Goal: Information Seeking & Learning: Learn about a topic

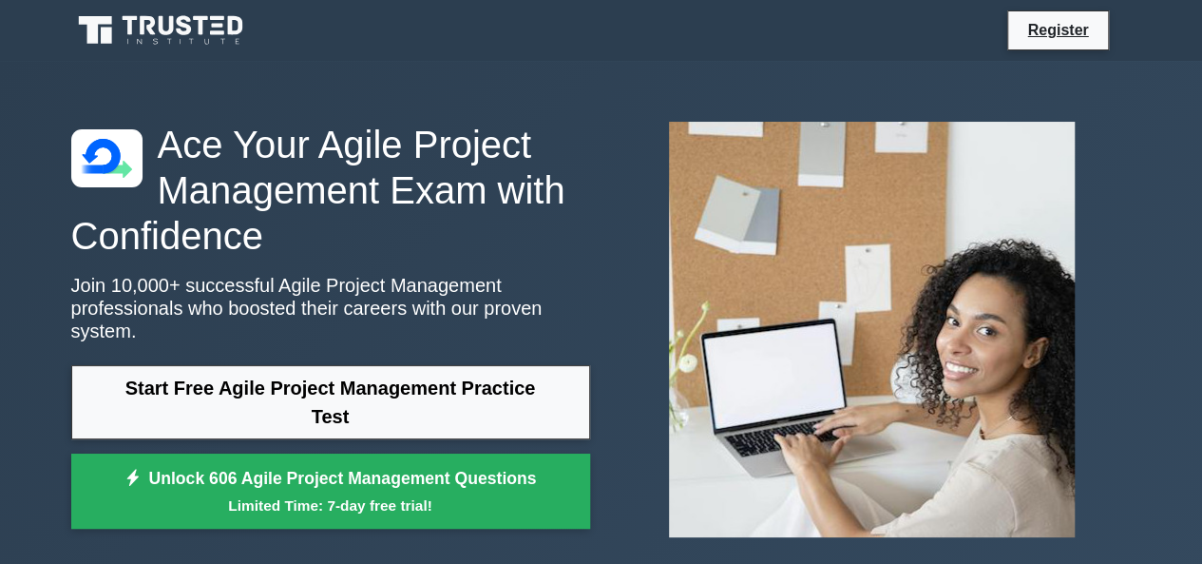
scroll to position [487, 0]
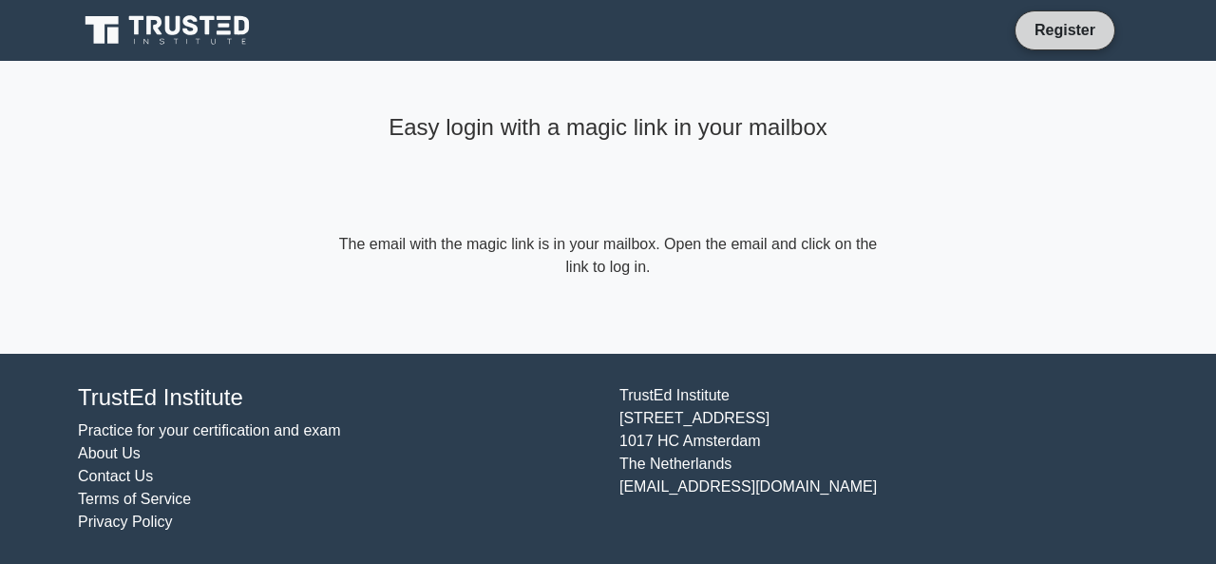
click at [1047, 29] on link "Register" at bounding box center [1066, 30] width 84 height 24
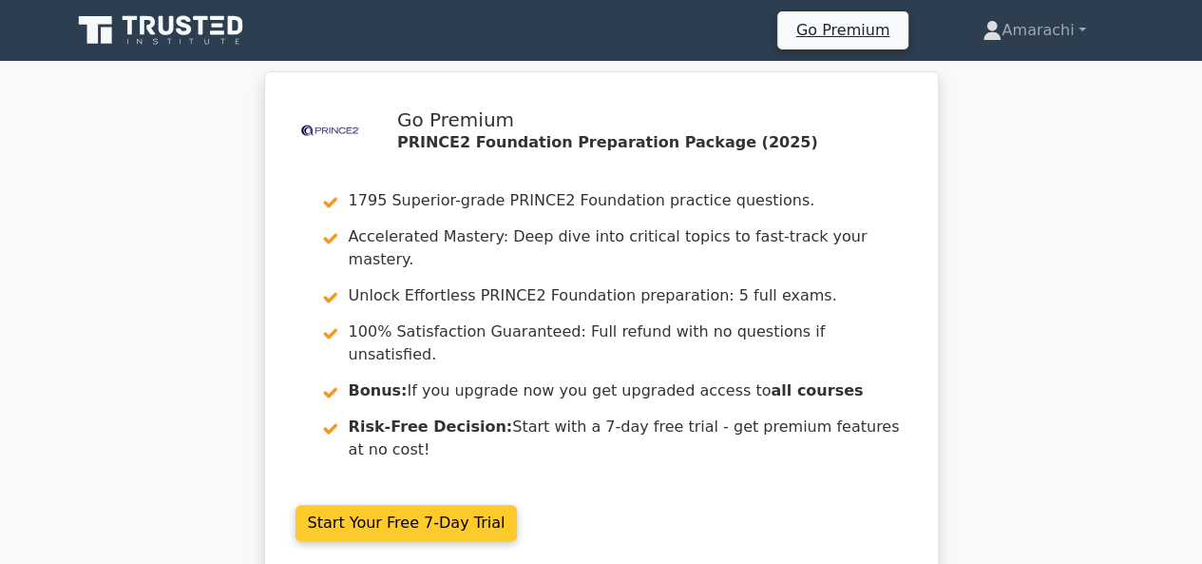
click at [462, 505] on link "Start Your Free 7-Day Trial" at bounding box center [407, 523] width 222 height 36
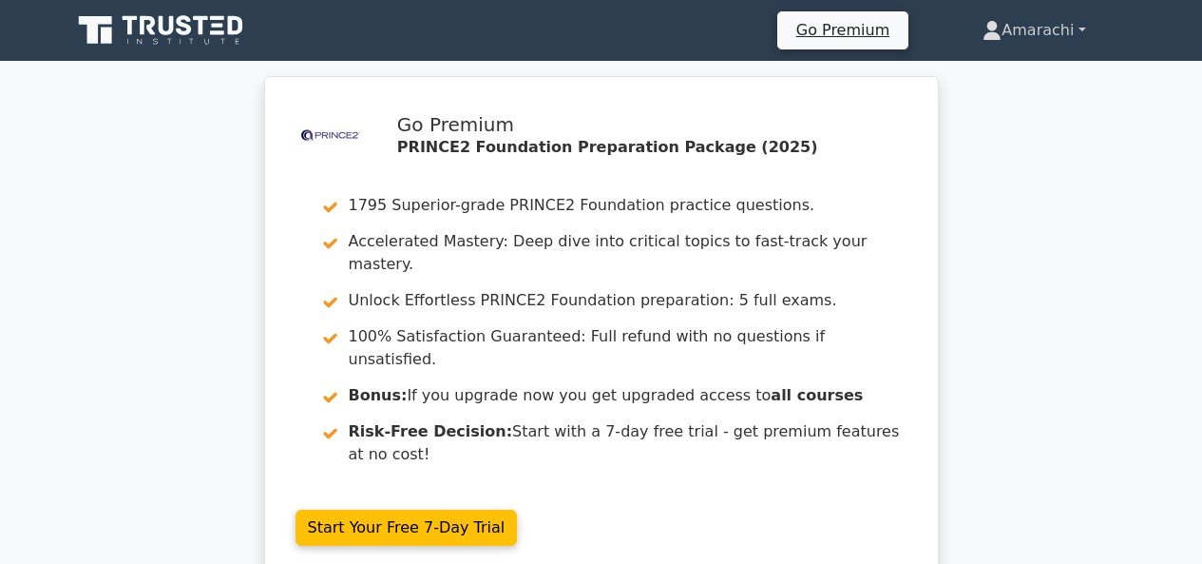
click at [1015, 37] on link "Amarachi" at bounding box center [1034, 30] width 194 height 38
click at [621, 24] on div "Go Premium [GEOGRAPHIC_DATA] Profile Settings Profile Settings Go Premium [GEOG…" at bounding box center [700, 30] width 863 height 40
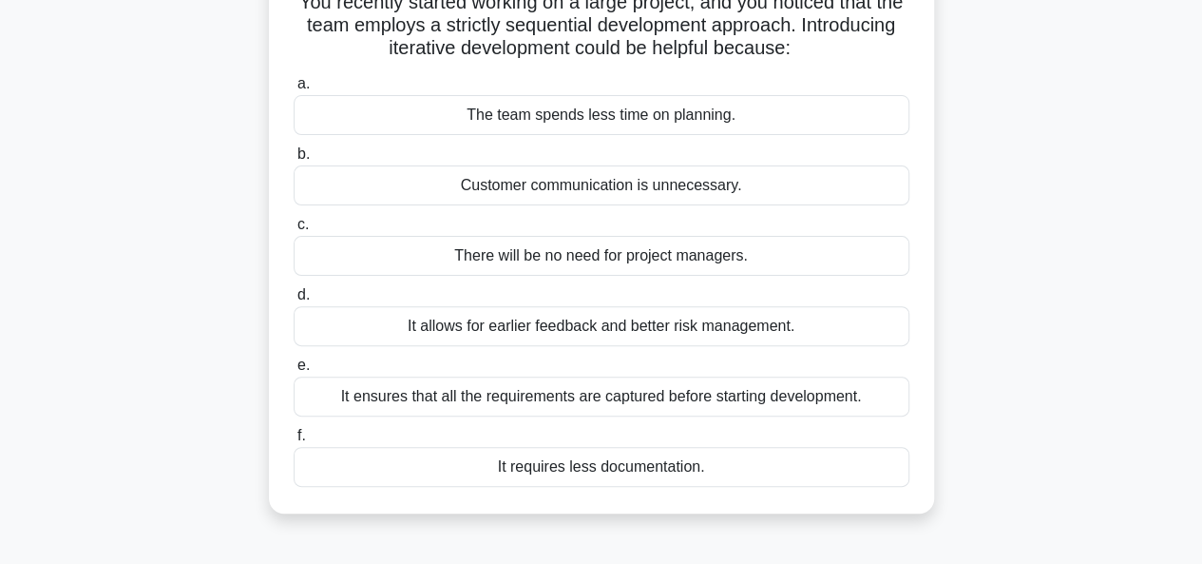
scroll to position [147, 0]
click at [495, 321] on div "It allows for earlier feedback and better risk management." at bounding box center [602, 325] width 616 height 40
click at [294, 300] on input "d. It allows for earlier feedback and better risk management." at bounding box center [294, 294] width 0 height 12
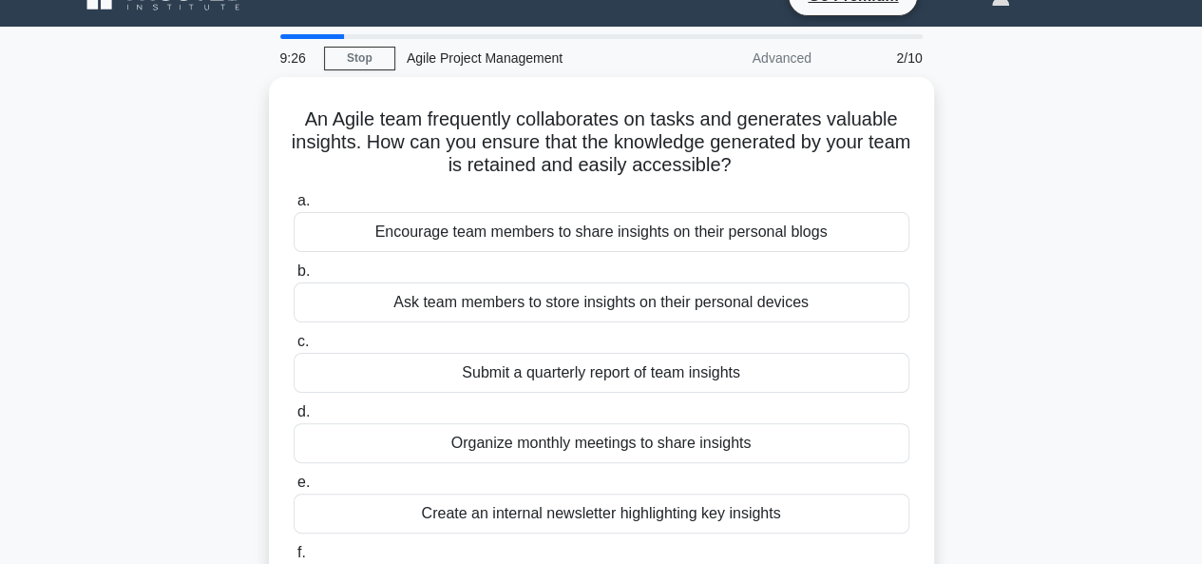
scroll to position [36, 0]
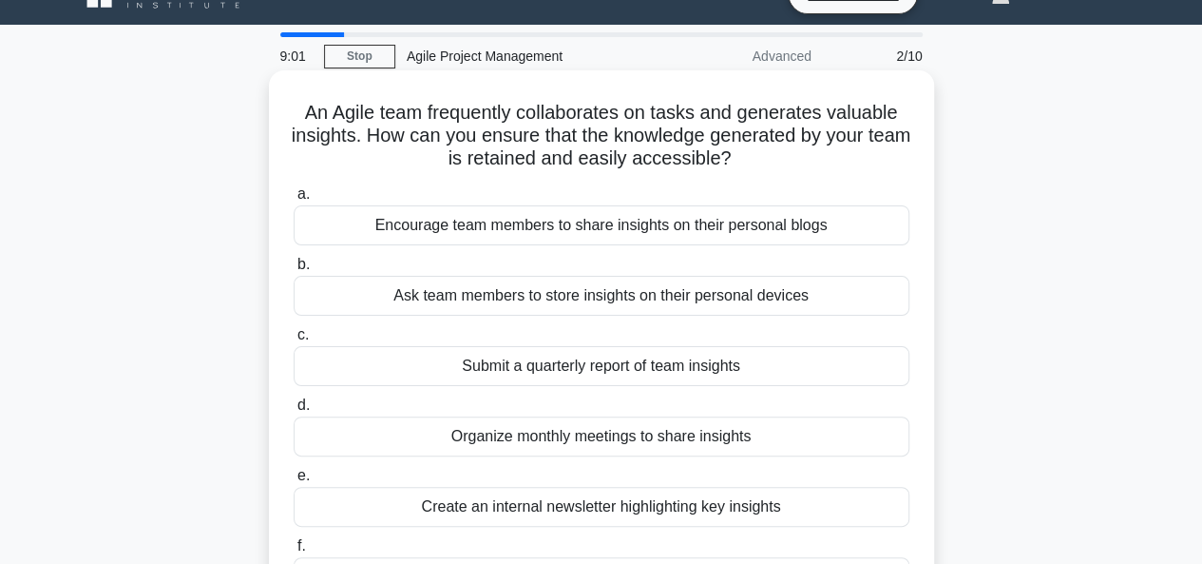
click at [534, 437] on div "Organize monthly meetings to share insights" at bounding box center [602, 436] width 616 height 40
click at [294, 412] on input "d. Organize monthly meetings to share insights" at bounding box center [294, 405] width 0 height 12
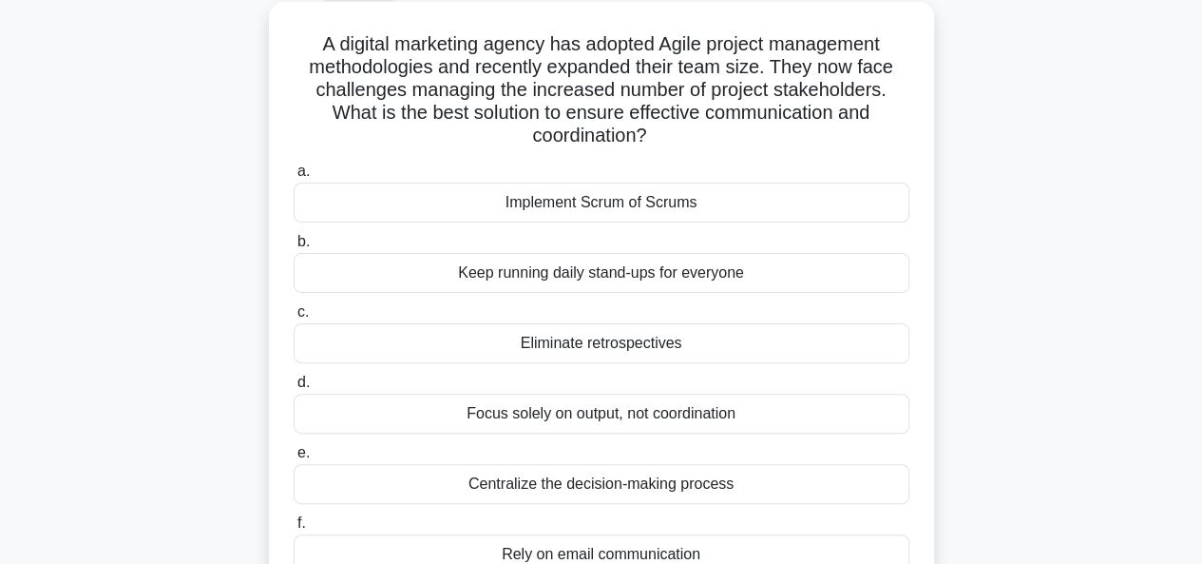
scroll to position [0, 0]
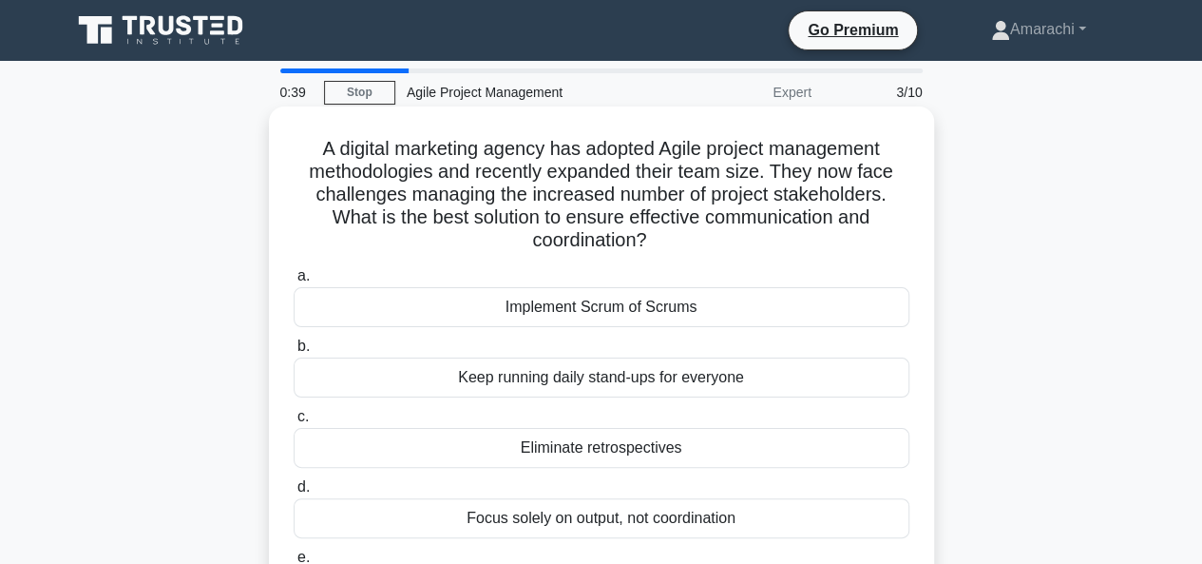
click at [635, 379] on div "Keep running daily stand-ups for everyone" at bounding box center [602, 377] width 616 height 40
click at [294, 353] on input "b. Keep running daily stand-ups for everyone" at bounding box center [294, 346] width 0 height 12
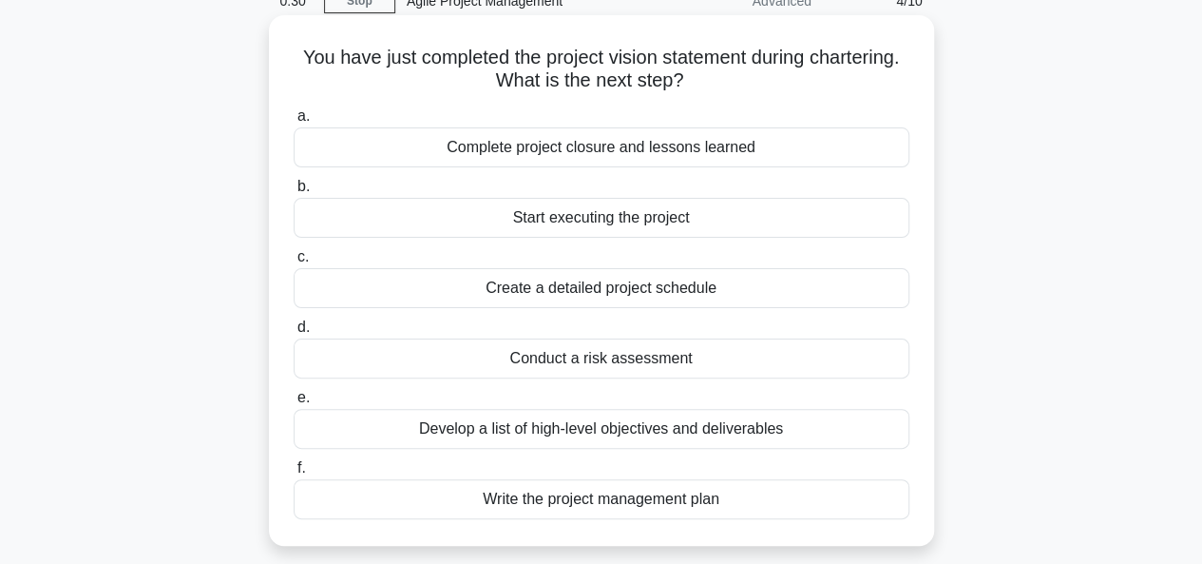
scroll to position [92, 0]
click at [586, 499] on div "Write the project management plan" at bounding box center [602, 498] width 616 height 40
click at [294, 473] on input "f. Write the project management plan" at bounding box center [294, 467] width 0 height 12
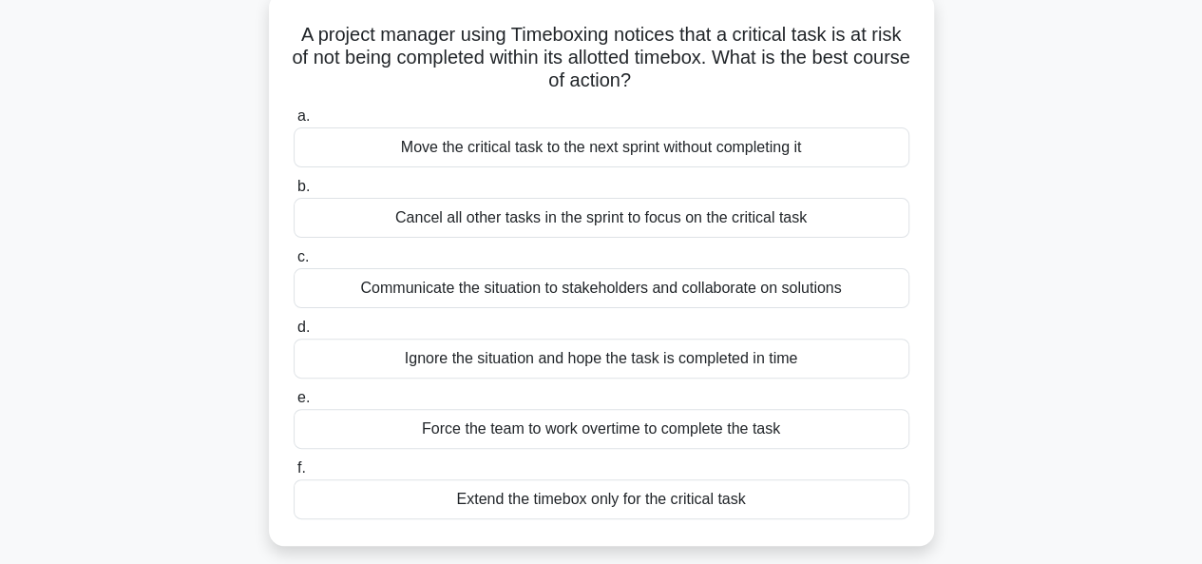
scroll to position [107, 0]
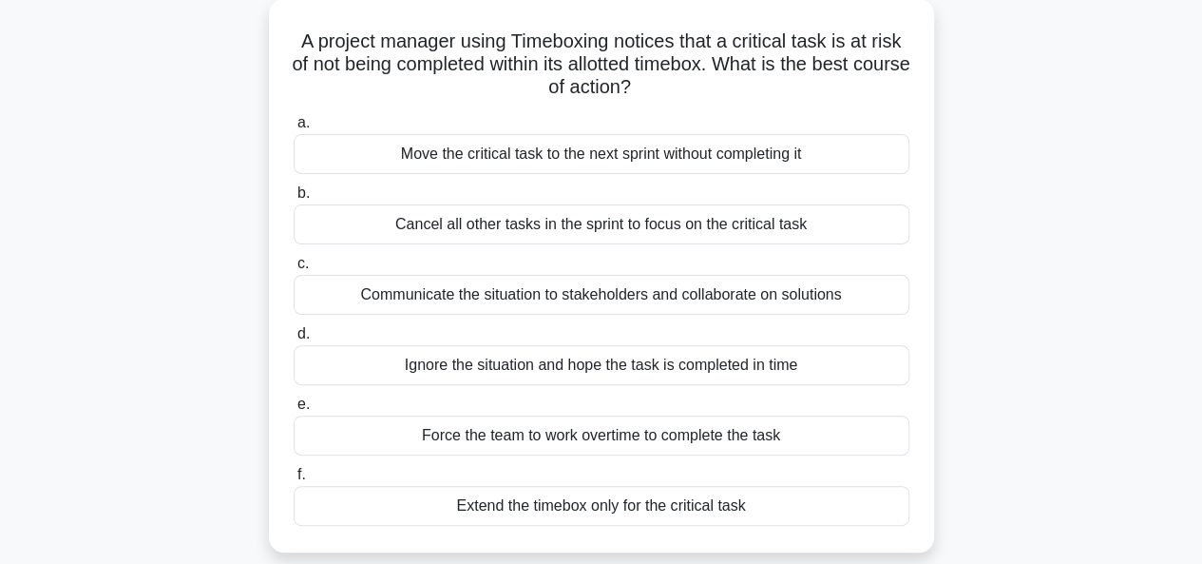
click at [633, 297] on div "Communicate the situation to stakeholders and collaborate on solutions" at bounding box center [602, 295] width 616 height 40
click at [294, 270] on input "c. Communicate the situation to stakeholders and collaborate on solutions" at bounding box center [294, 264] width 0 height 12
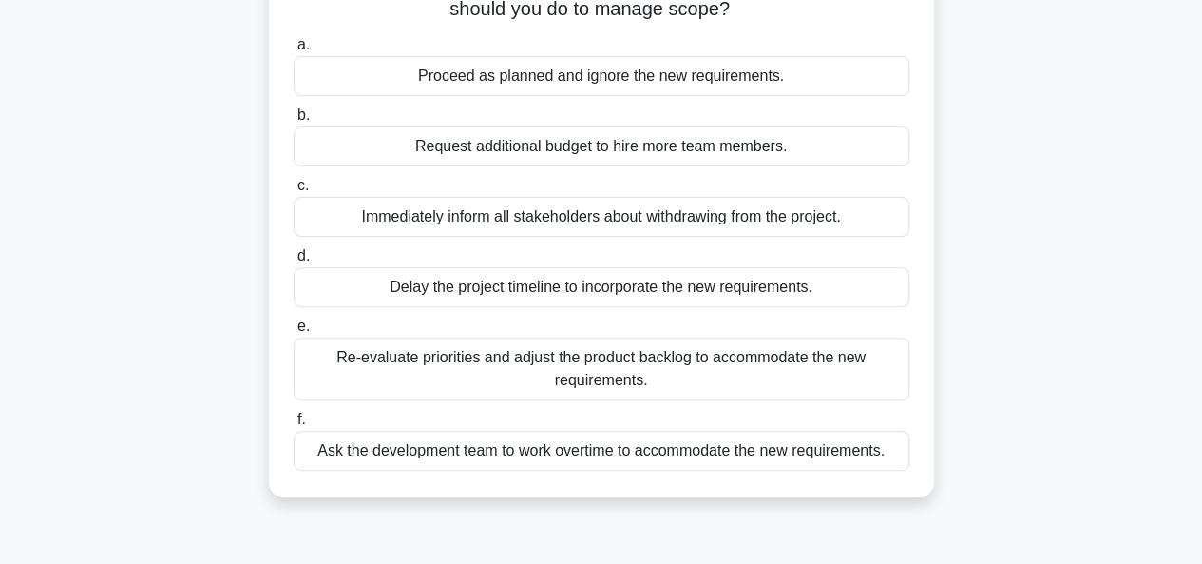
scroll to position [186, 0]
click at [580, 358] on div "Re-evaluate priorities and adjust the product backlog to accommodate the new re…" at bounding box center [602, 367] width 616 height 63
click at [294, 332] on input "e. Re-evaluate priorities and adjust the product backlog to accommodate the new…" at bounding box center [294, 325] width 0 height 12
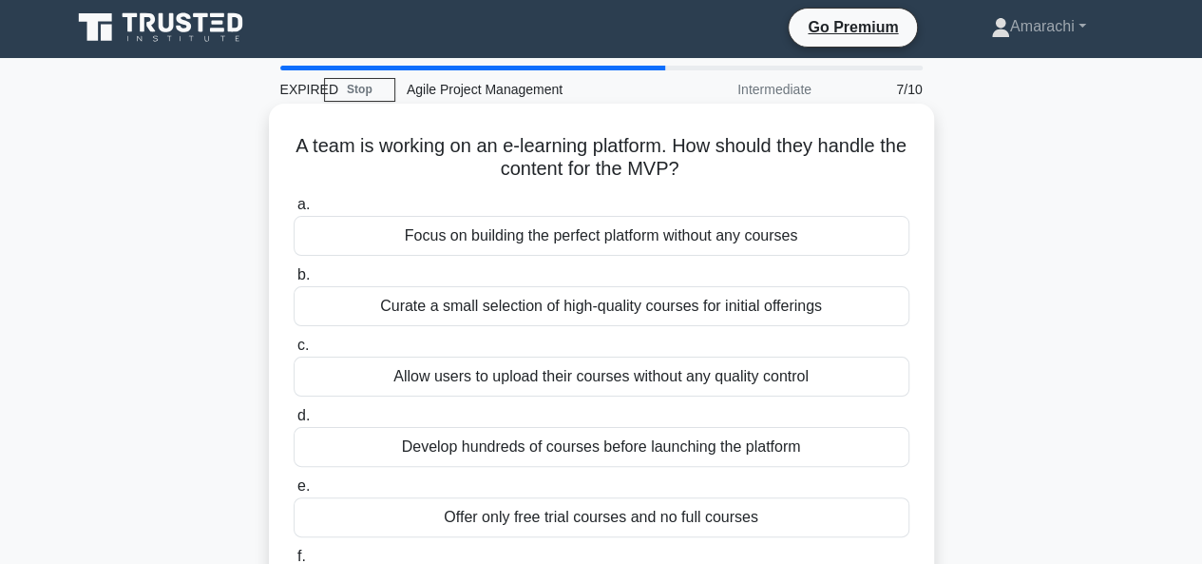
scroll to position [0, 0]
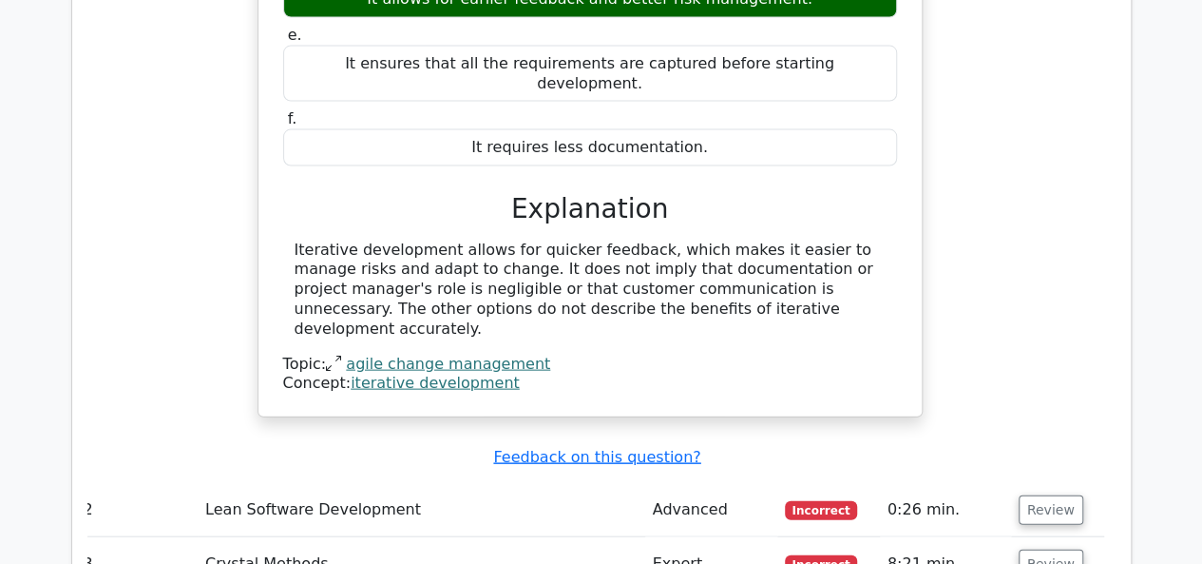
scroll to position [1858, 0]
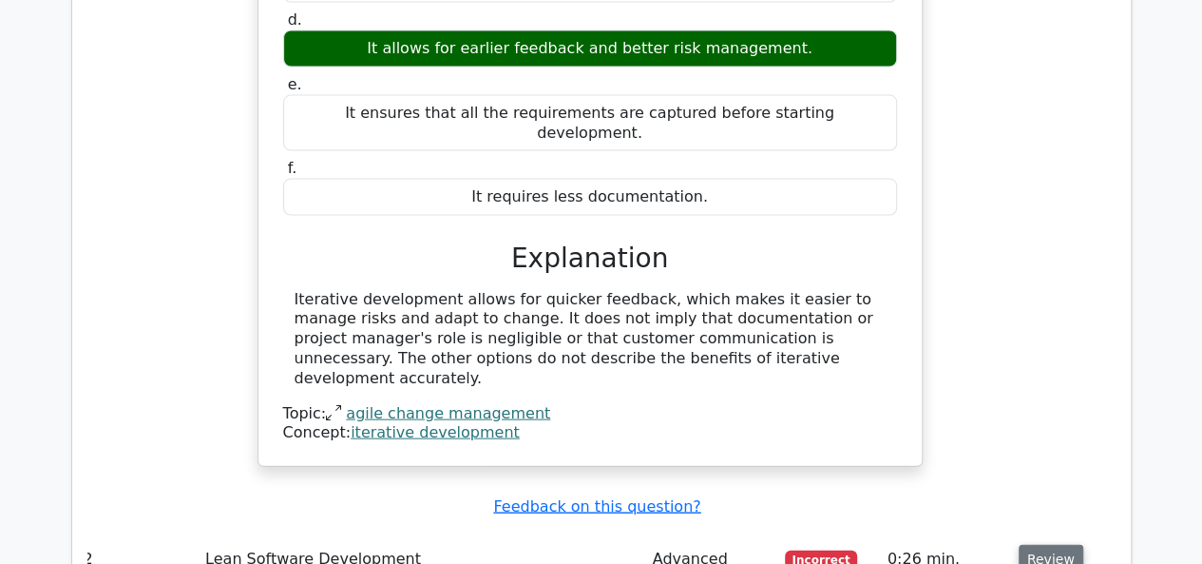
click at [1034, 545] on button "Review" at bounding box center [1051, 559] width 65 height 29
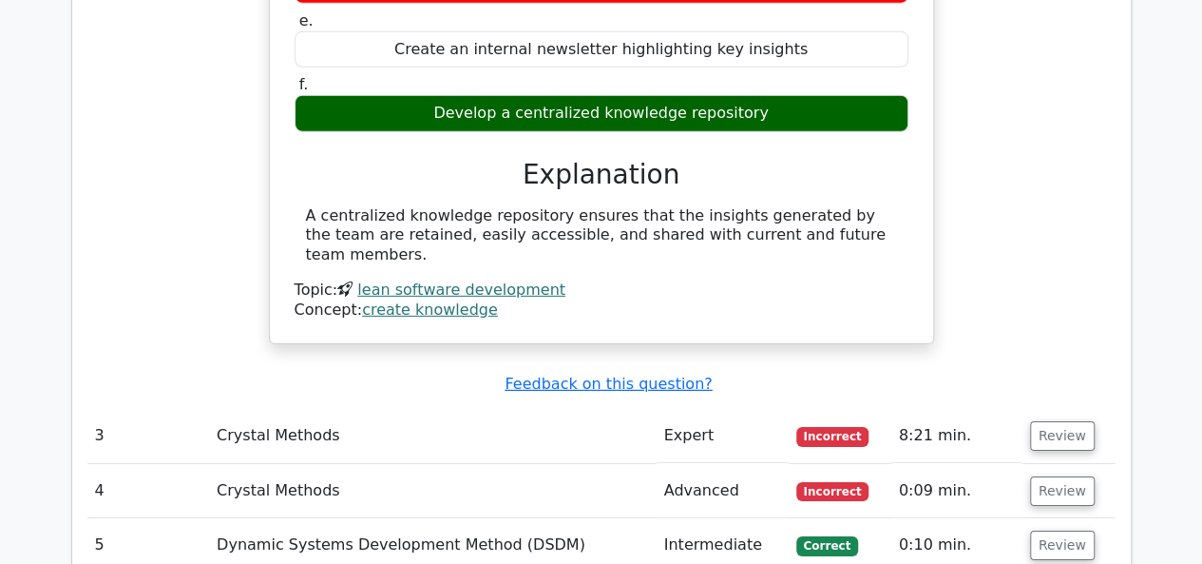
scroll to position [2833, 0]
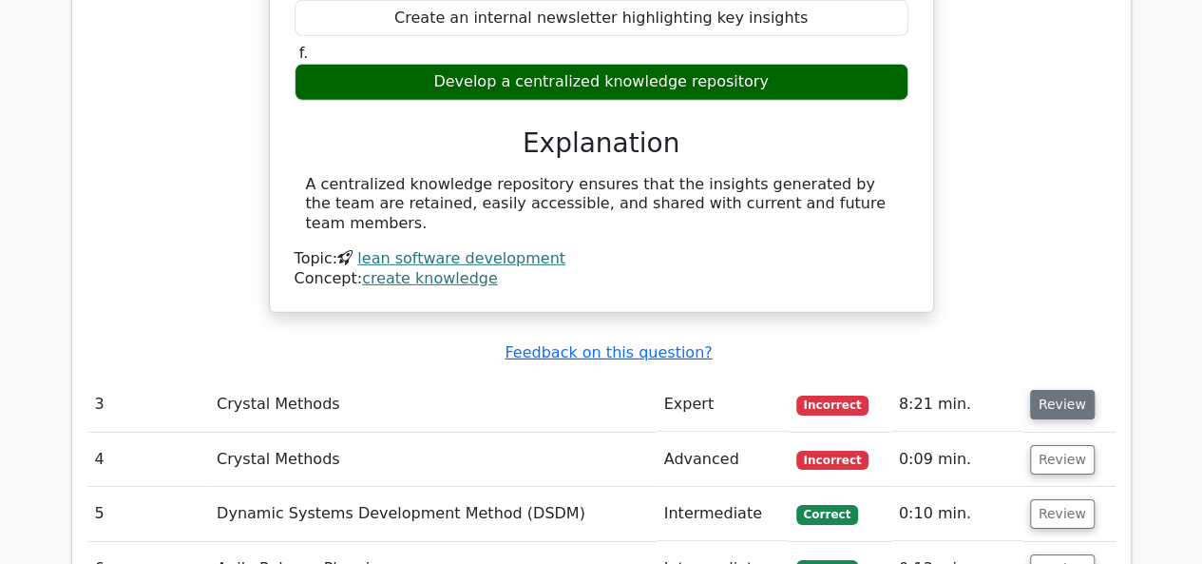
click at [1074, 390] on button "Review" at bounding box center [1062, 404] width 65 height 29
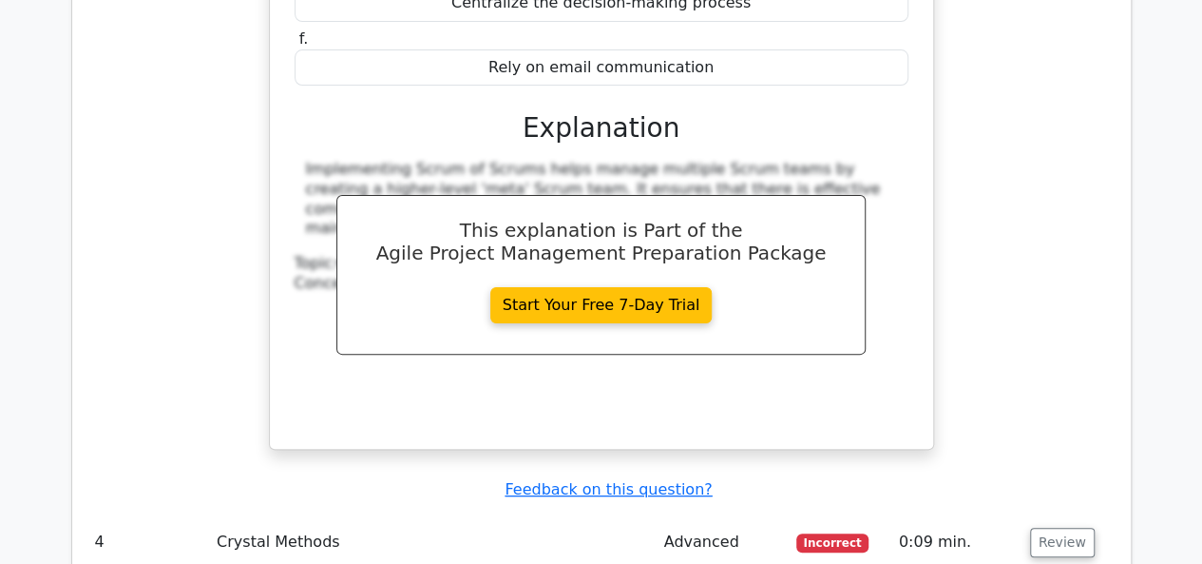
scroll to position [3717, 0]
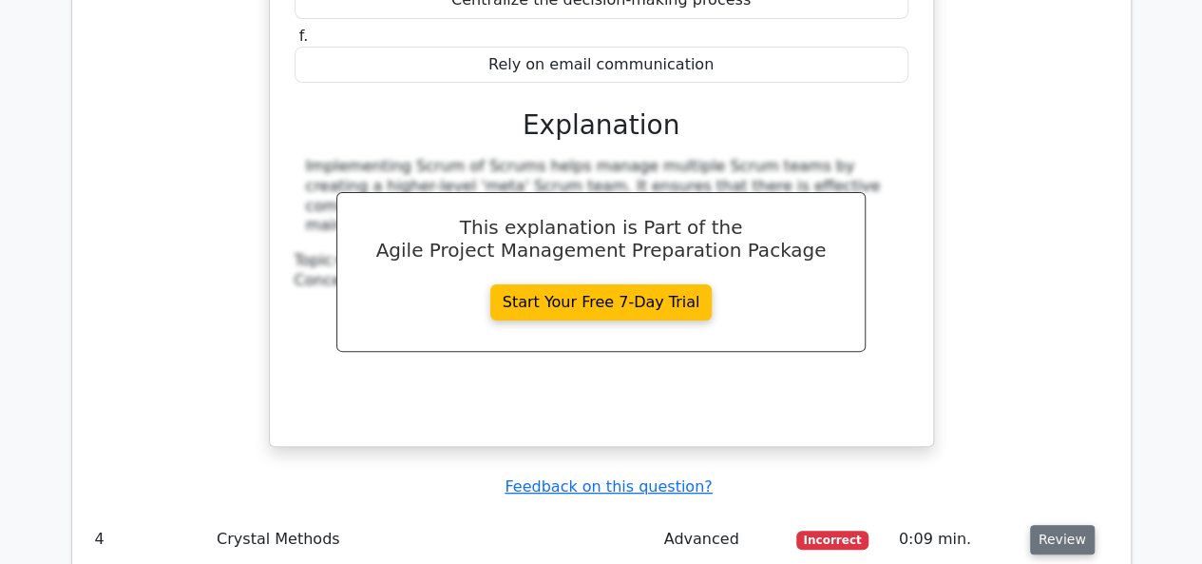
click at [1030, 525] on button "Review" at bounding box center [1062, 539] width 65 height 29
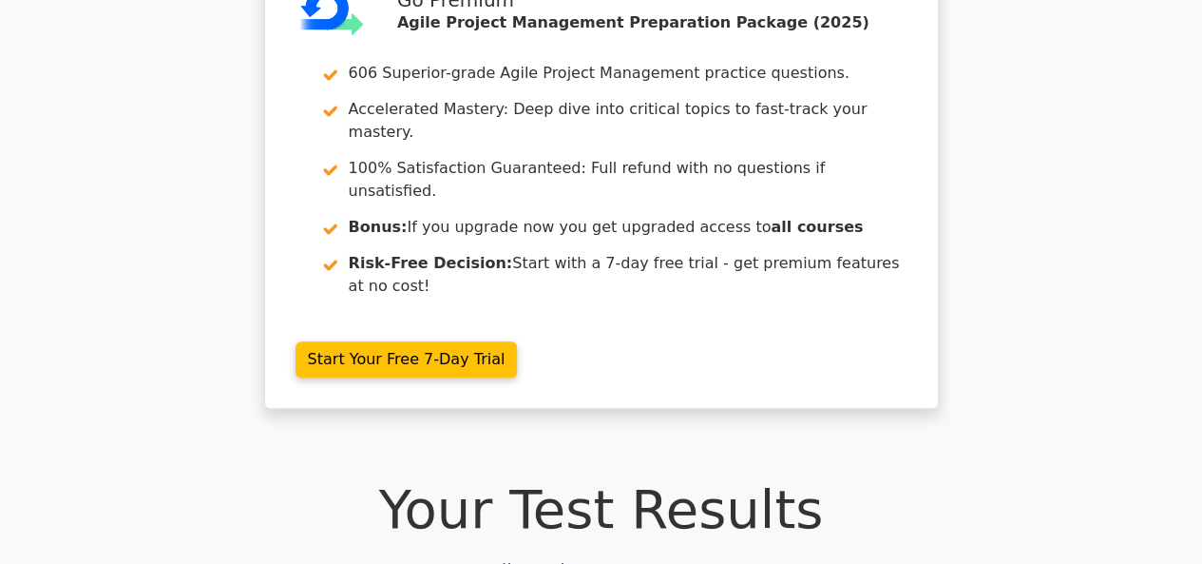
scroll to position [0, 0]
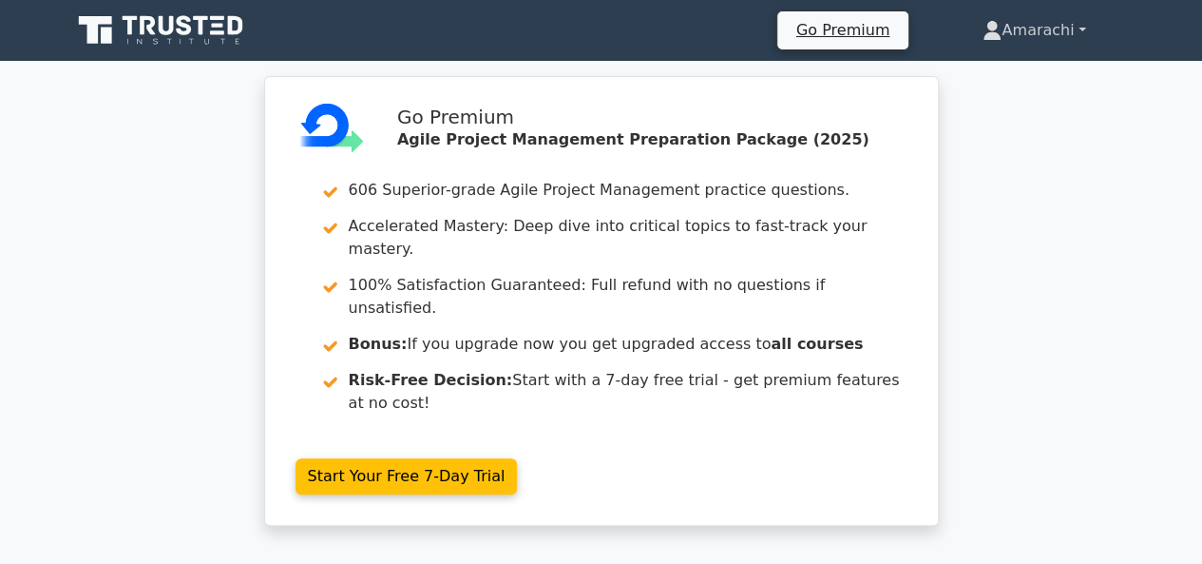
click at [1068, 18] on link "Amarachi" at bounding box center [1034, 30] width 194 height 38
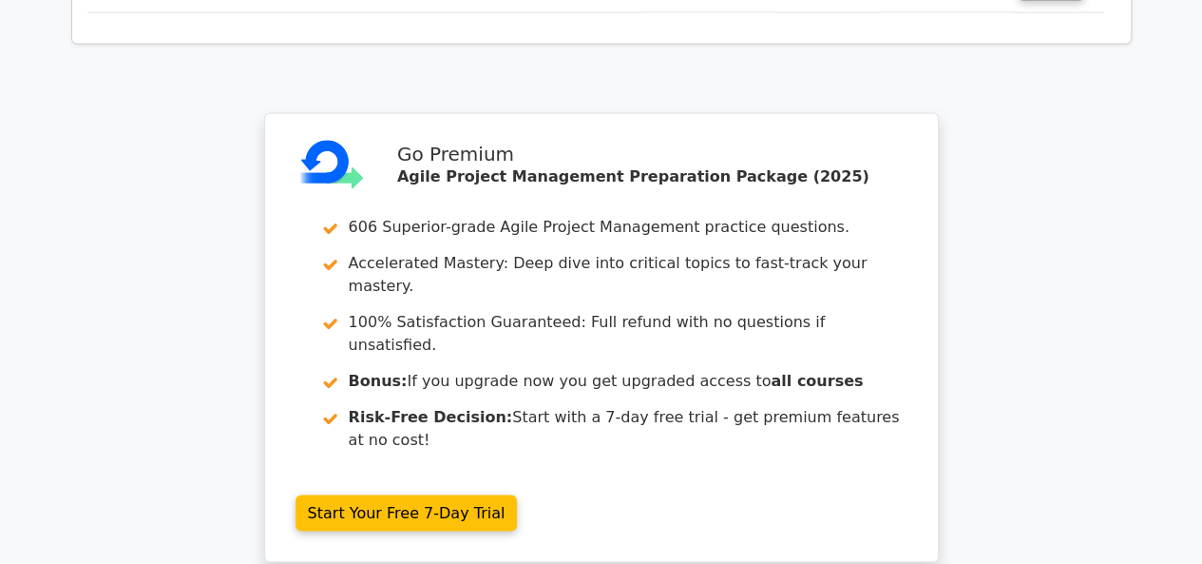
scroll to position [5282, 0]
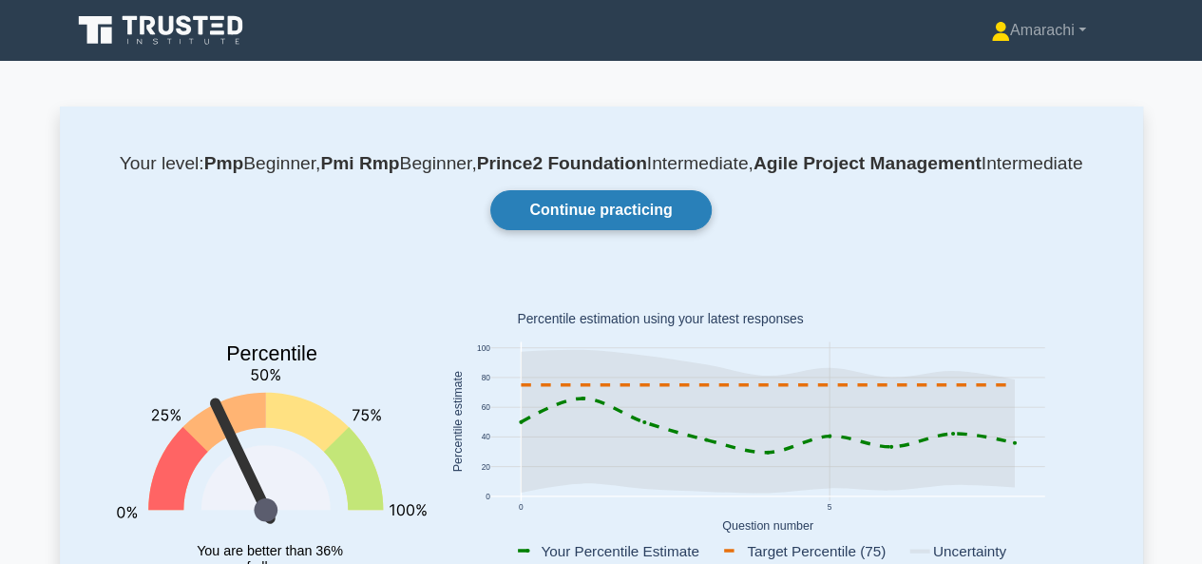
click at [565, 230] on link "Continue practicing" at bounding box center [600, 210] width 220 height 40
